Goal: Transaction & Acquisition: Purchase product/service

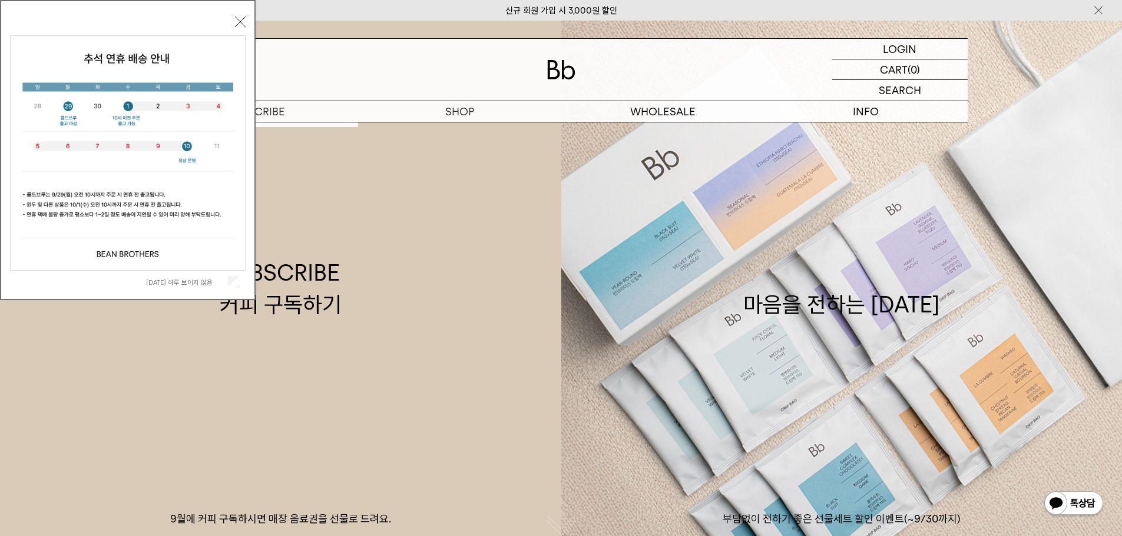
click at [240, 25] on button "닫기" at bounding box center [240, 21] width 11 height 11
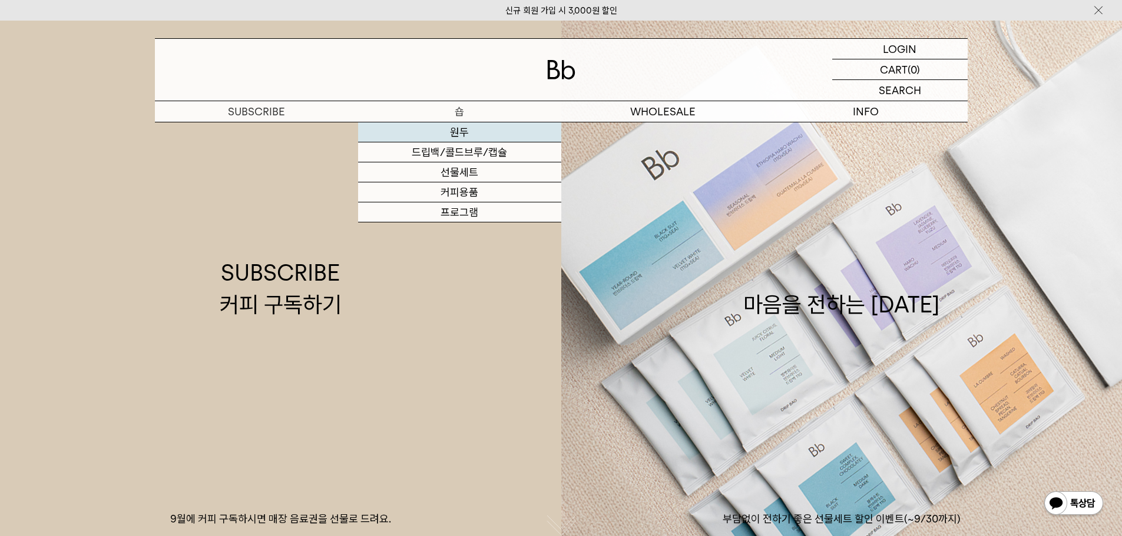
click at [467, 132] on link "원두" at bounding box center [459, 132] width 203 height 20
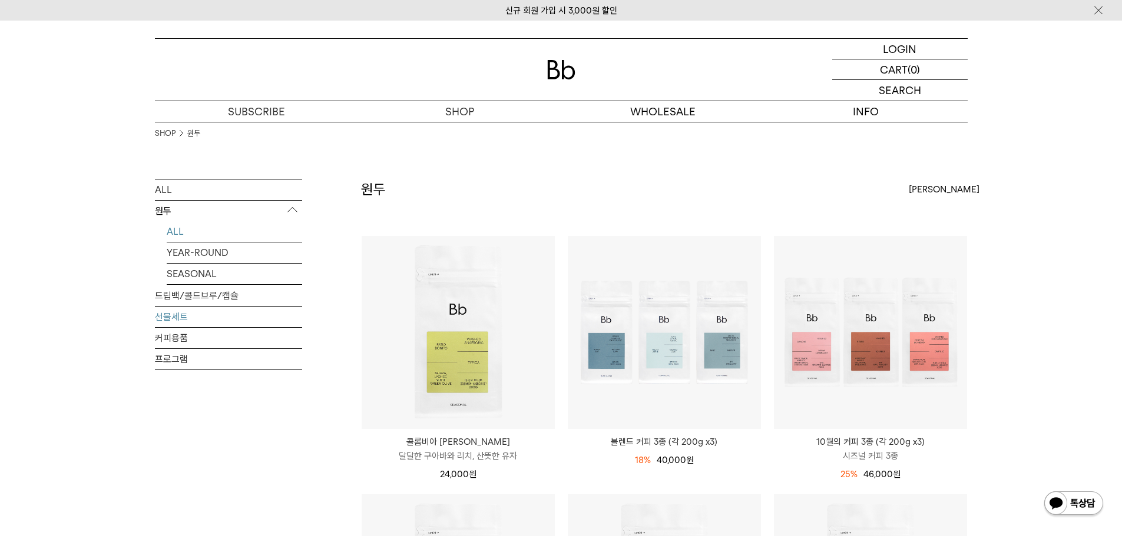
click at [209, 319] on link "선물세트" at bounding box center [228, 317] width 147 height 21
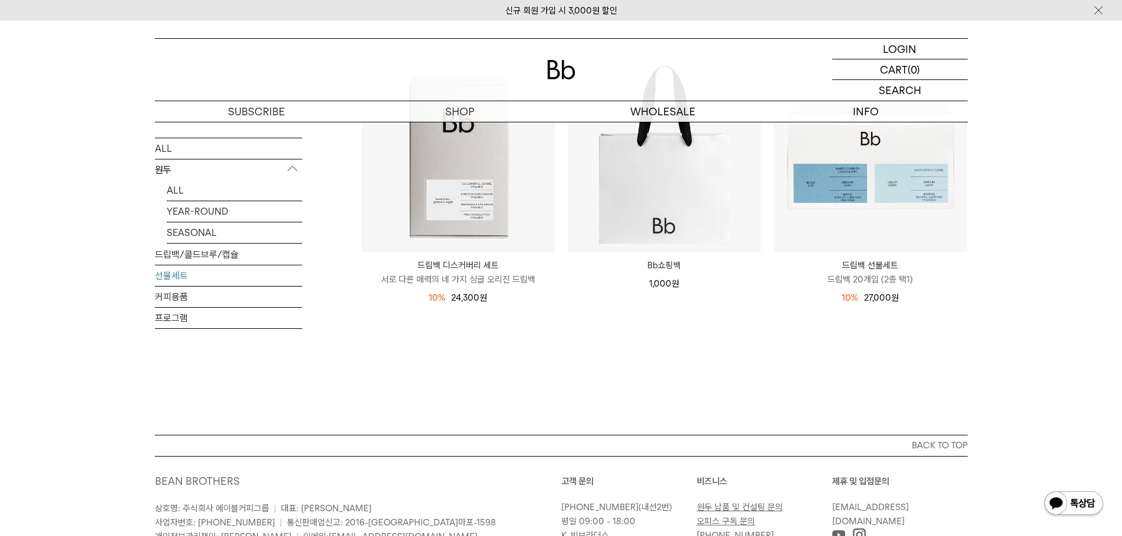
scroll to position [59, 0]
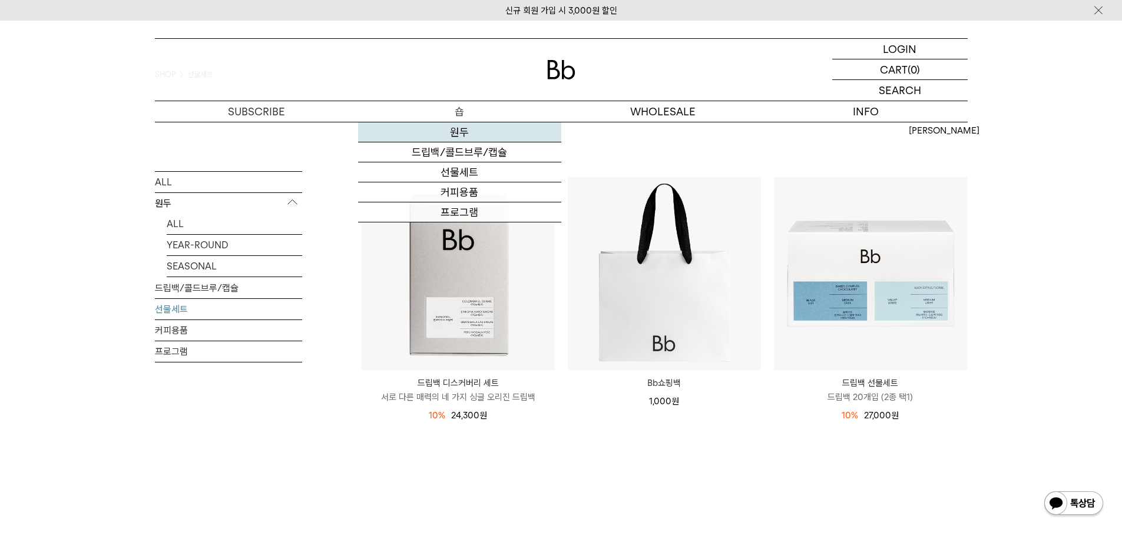
click at [466, 127] on link "원두" at bounding box center [459, 132] width 203 height 20
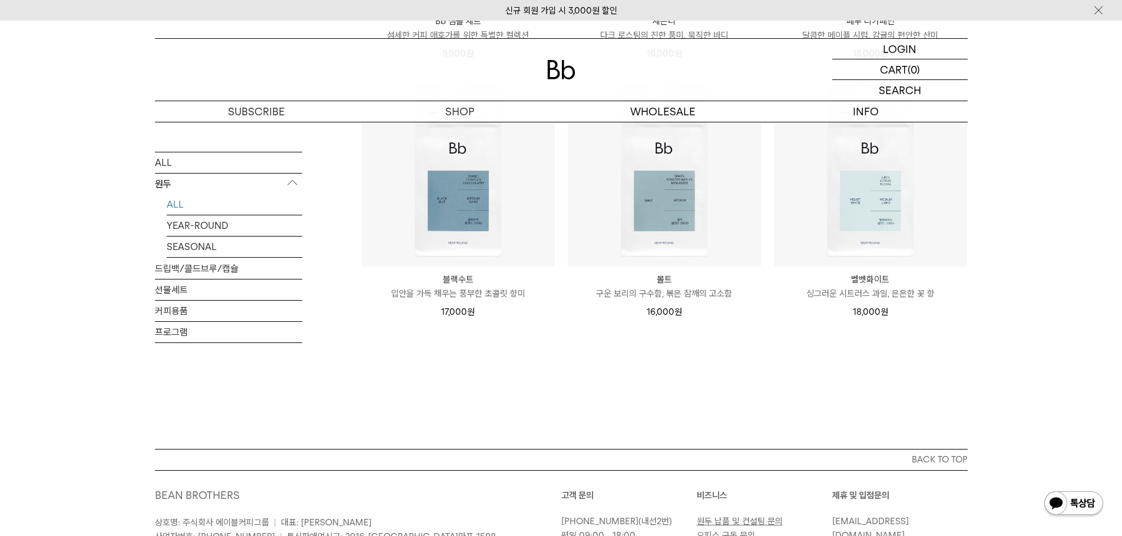
scroll to position [942, 0]
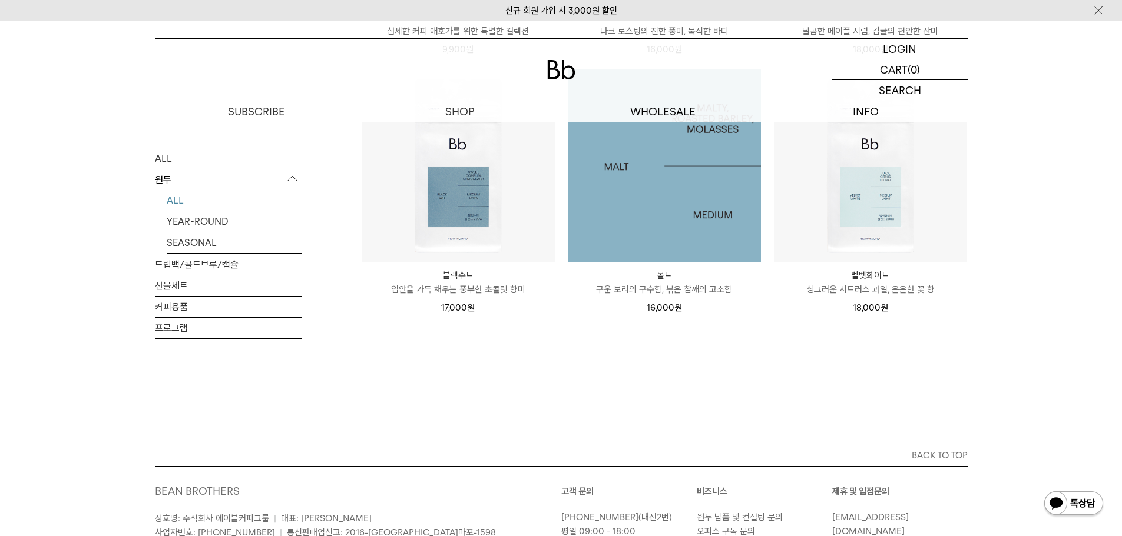
click at [645, 180] on img at bounding box center [664, 165] width 193 height 193
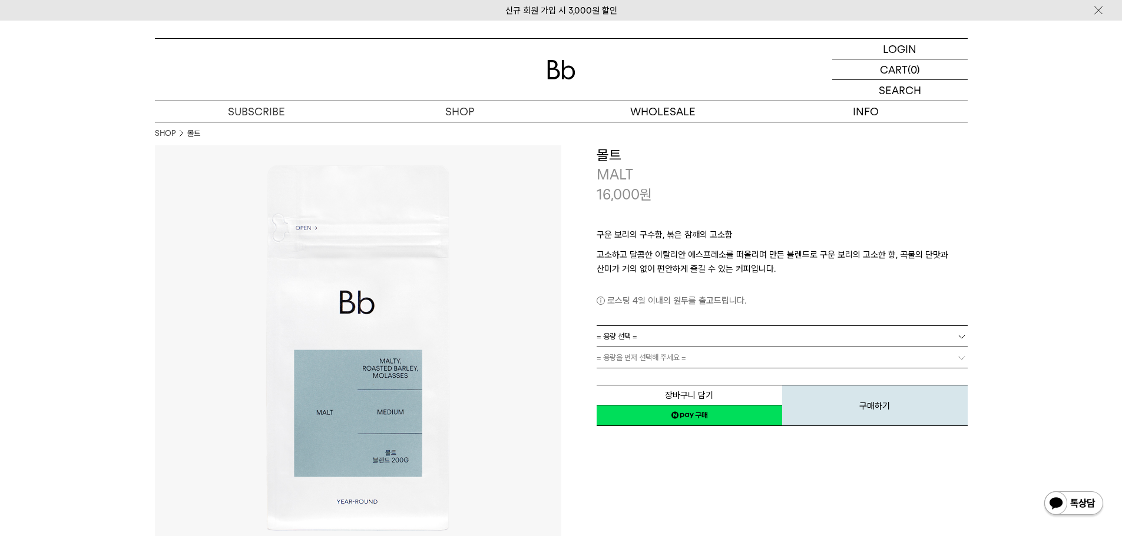
click at [656, 331] on link "= 용량 선택 =" at bounding box center [781, 336] width 371 height 21
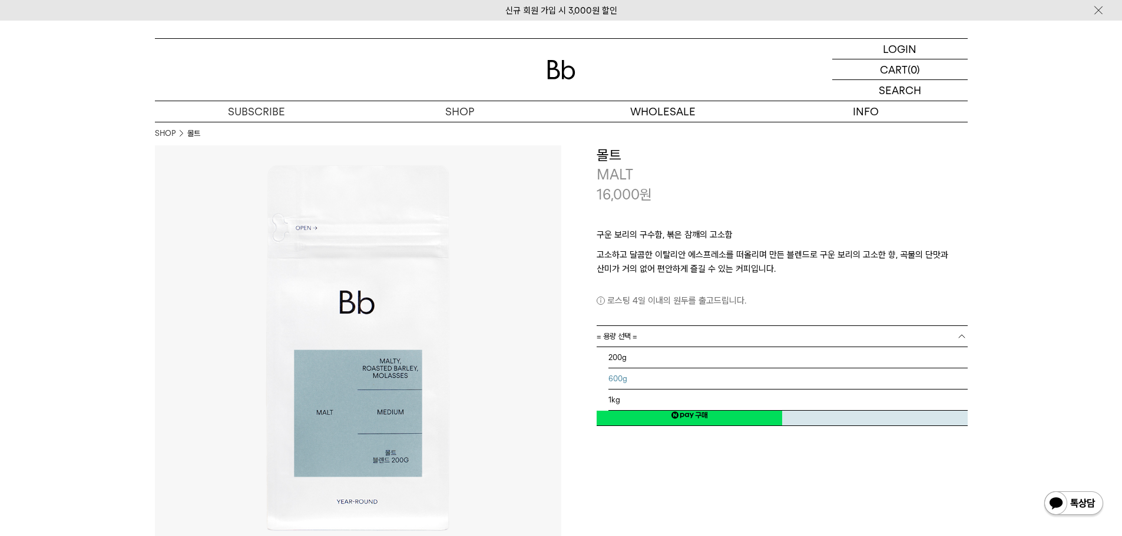
click at [632, 374] on li "600g" at bounding box center [787, 379] width 359 height 21
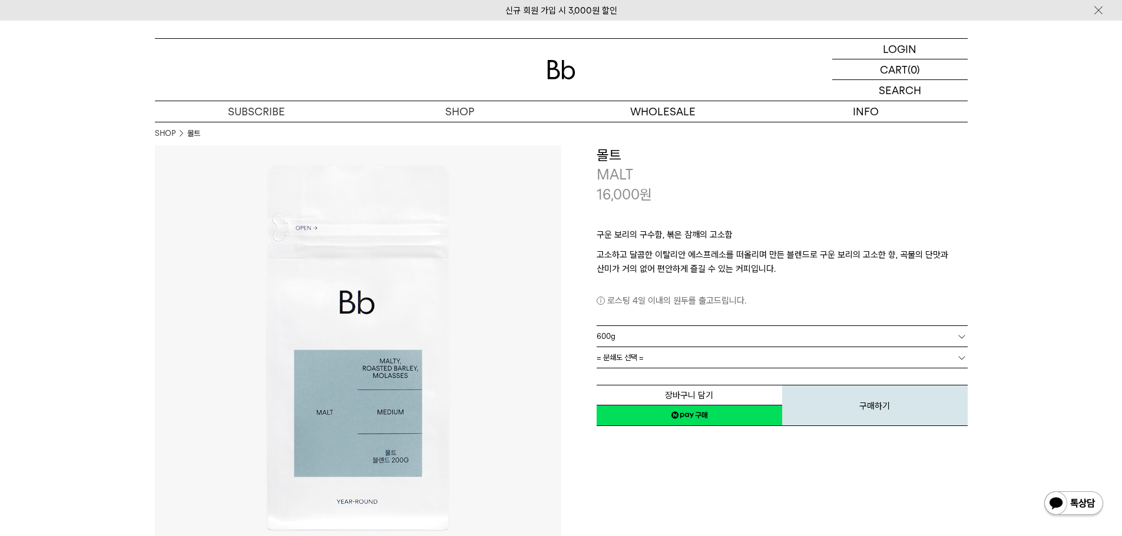
click at [679, 360] on link "= 분쇄도 선택 =" at bounding box center [781, 357] width 371 height 21
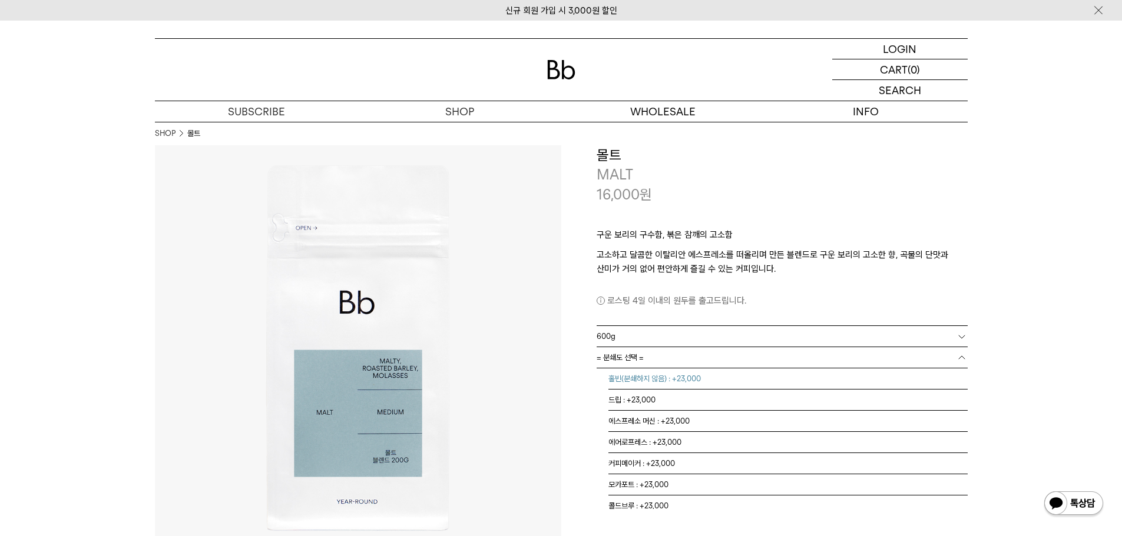
click at [653, 377] on li "홀빈(분쇄하지 않음) : +23,000" at bounding box center [787, 379] width 359 height 21
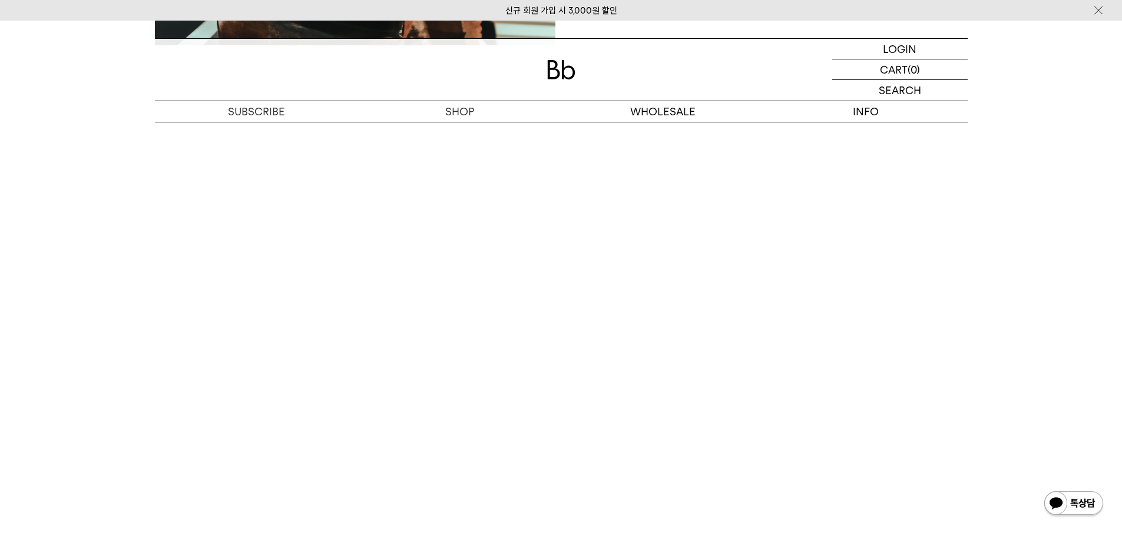
scroll to position [1884, 0]
